Goal: Task Accomplishment & Management: Use online tool/utility

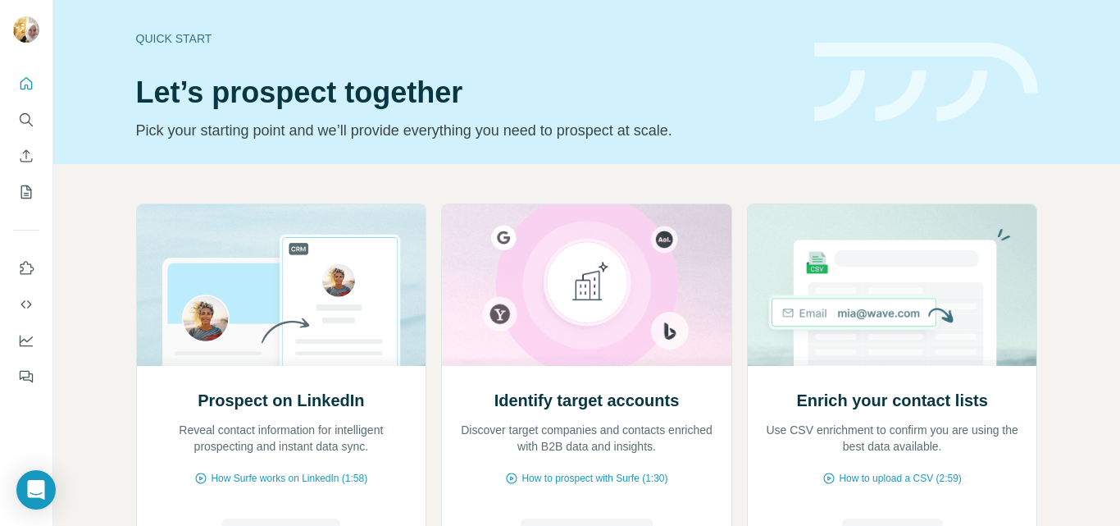
scroll to position [164, 0]
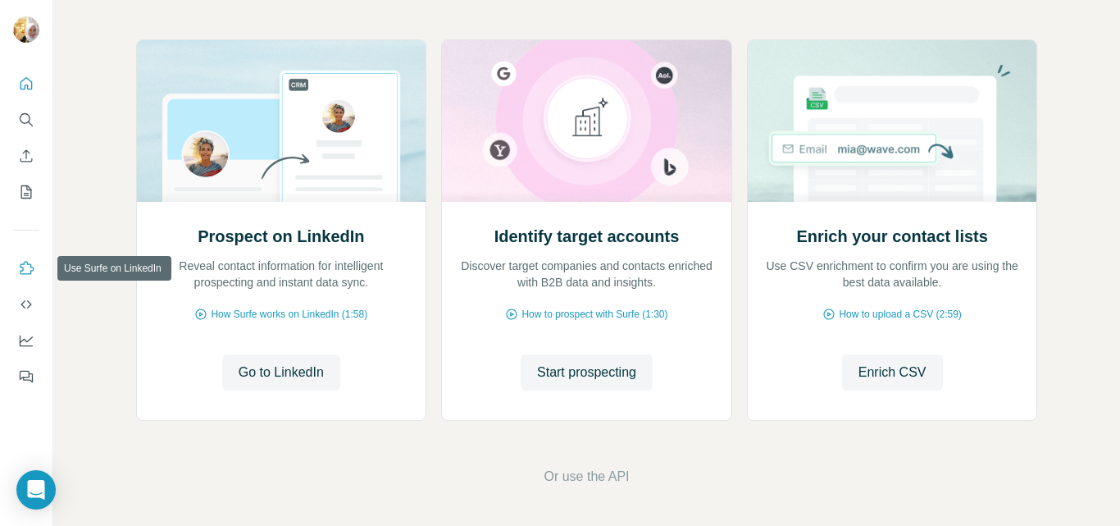
click at [25, 276] on button "Use Surfe on LinkedIn" at bounding box center [26, 268] width 26 height 30
click at [30, 125] on icon "Search" at bounding box center [26, 120] width 16 height 16
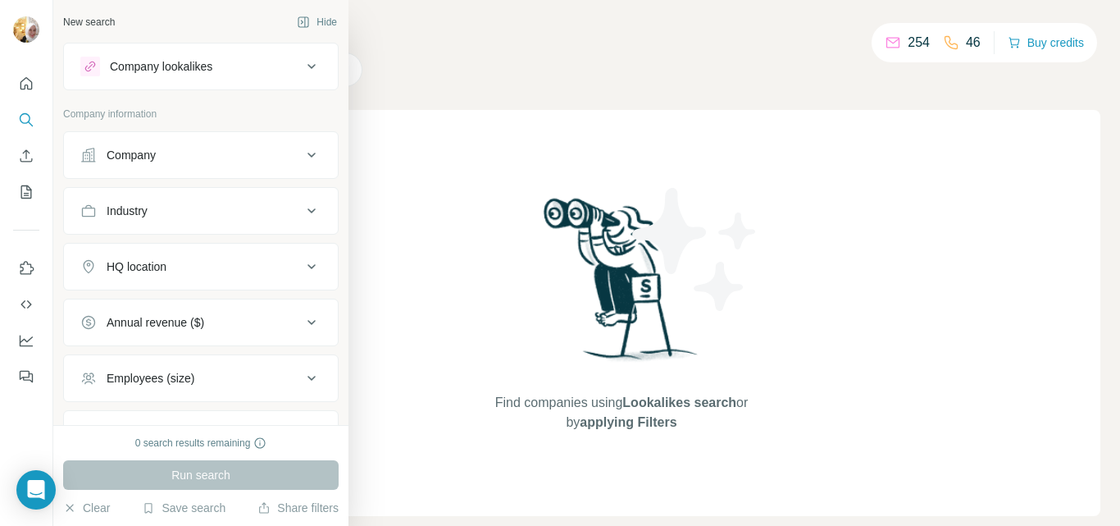
click at [154, 155] on div "Company" at bounding box center [131, 155] width 49 height 16
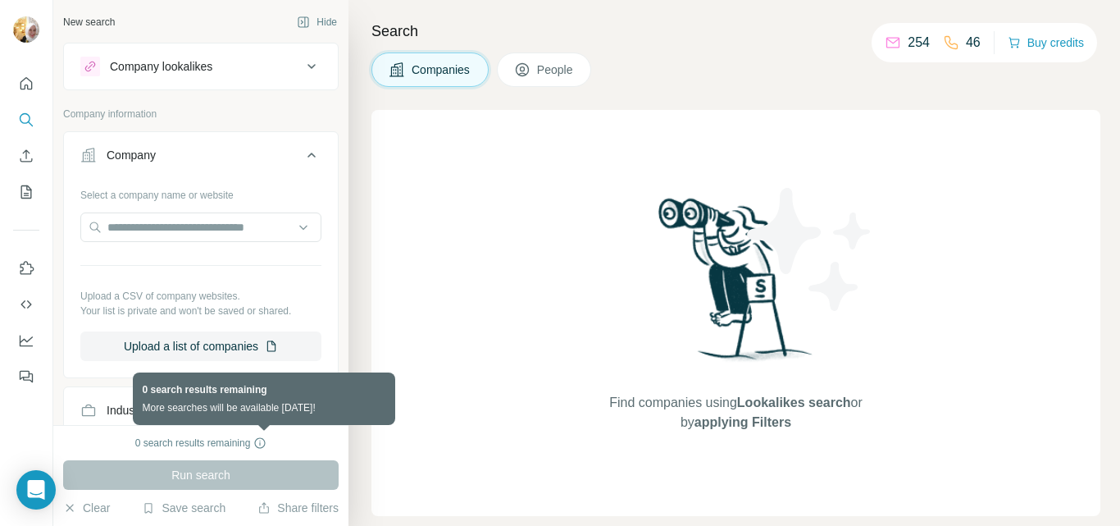
click at [262, 443] on icon at bounding box center [259, 442] width 13 height 13
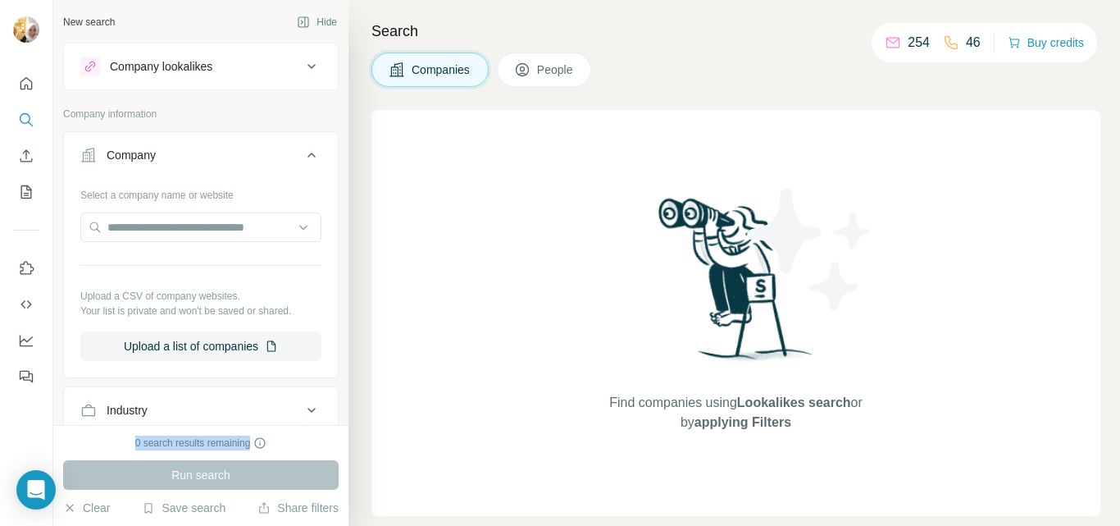
drag, startPoint x: 133, startPoint y: 444, endPoint x: 253, endPoint y: 446, distance: 119.7
click at [253, 446] on div "0 search results remaining" at bounding box center [201, 442] width 132 height 15
copy div "0 search results remaining"
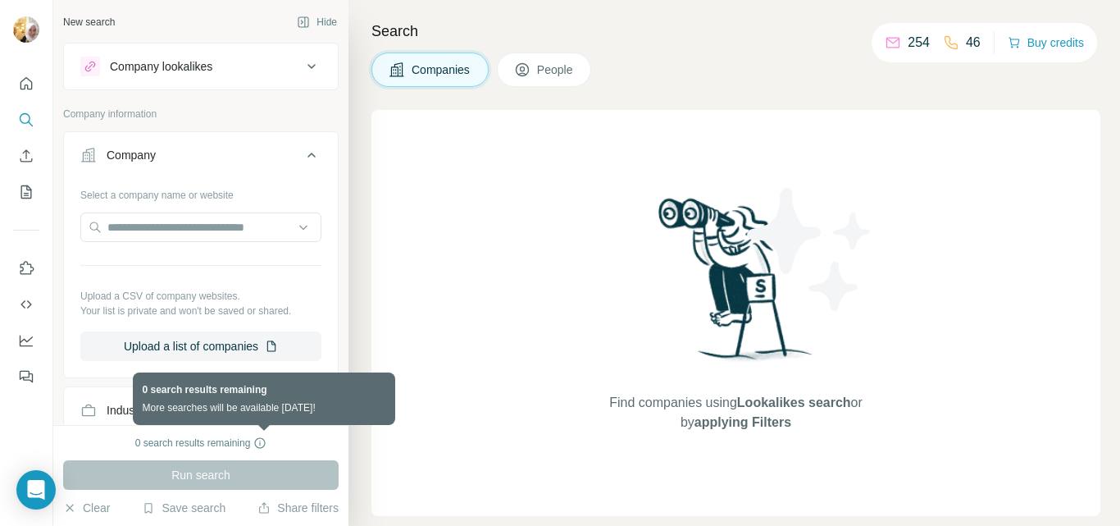
click at [262, 446] on icon at bounding box center [259, 442] width 13 height 13
